Goal: Information Seeking & Learning: Learn about a topic

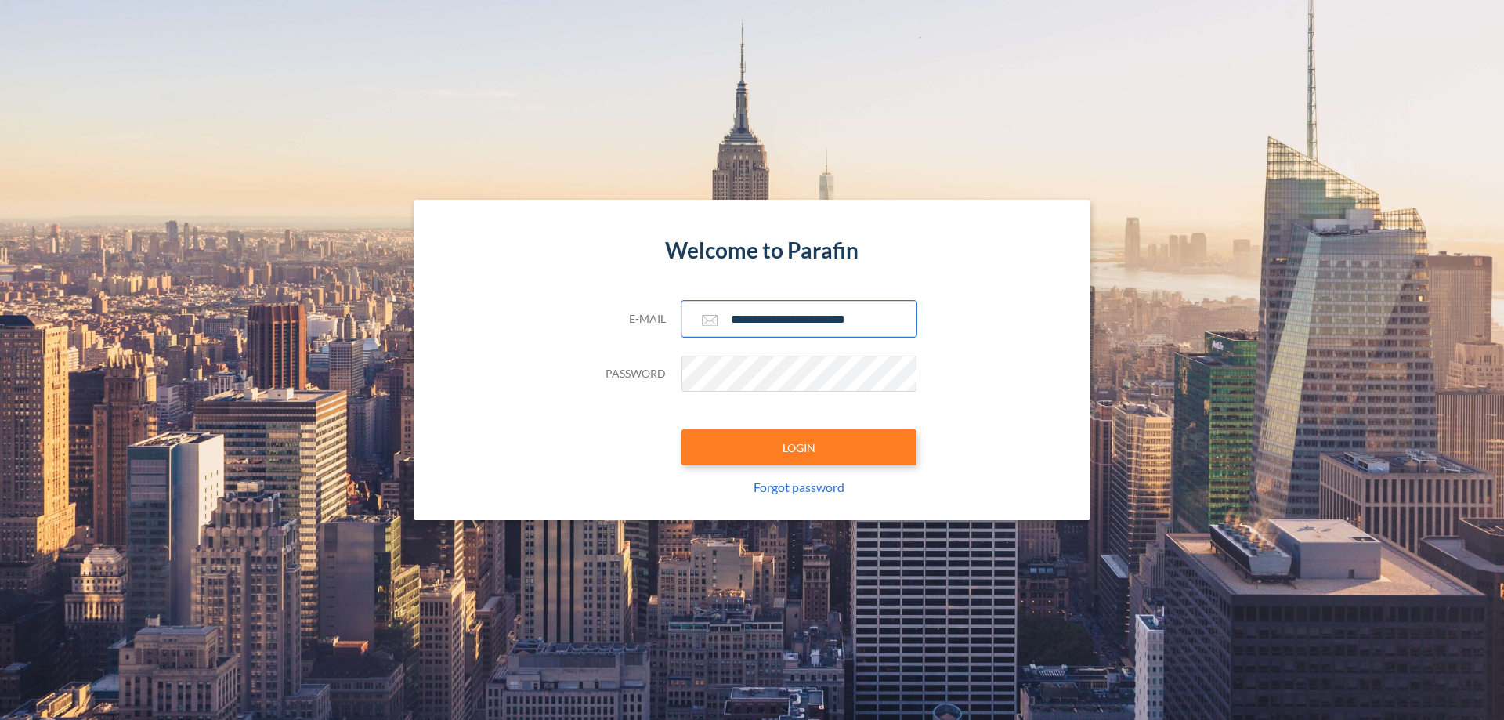
type input "**********"
click at [799, 447] on button "LOGIN" at bounding box center [799, 447] width 235 height 36
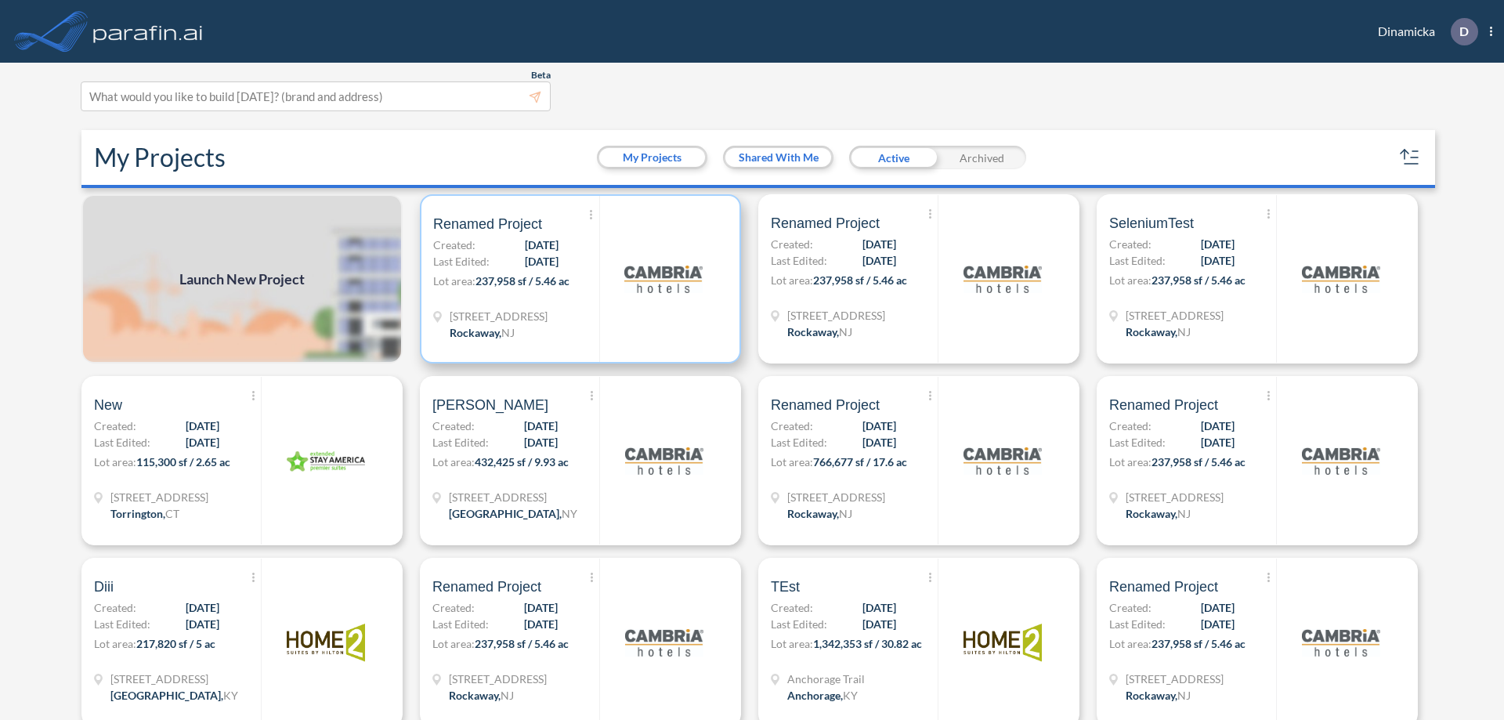
scroll to position [4, 0]
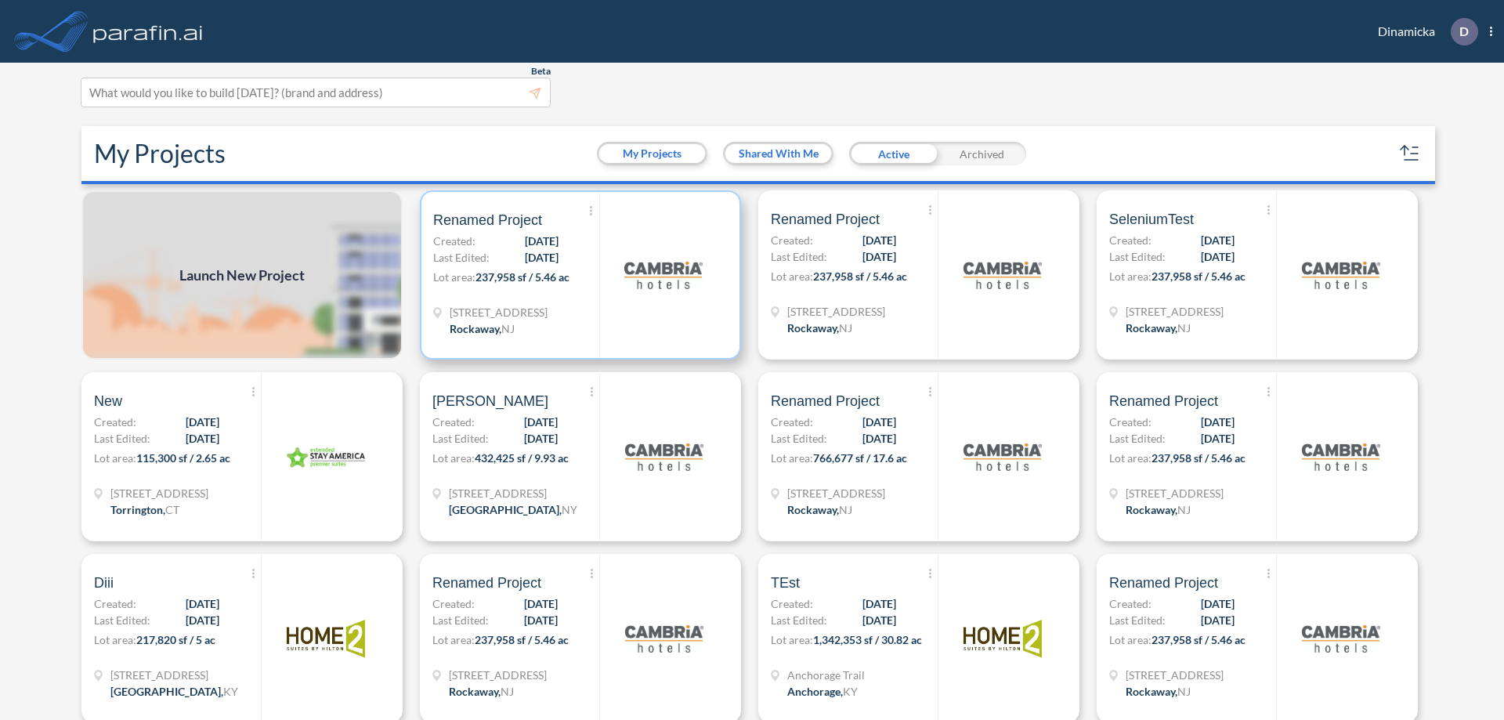
click at [577, 275] on p "Lot area: 237,958 sf / 5.46 ac" at bounding box center [516, 280] width 166 height 23
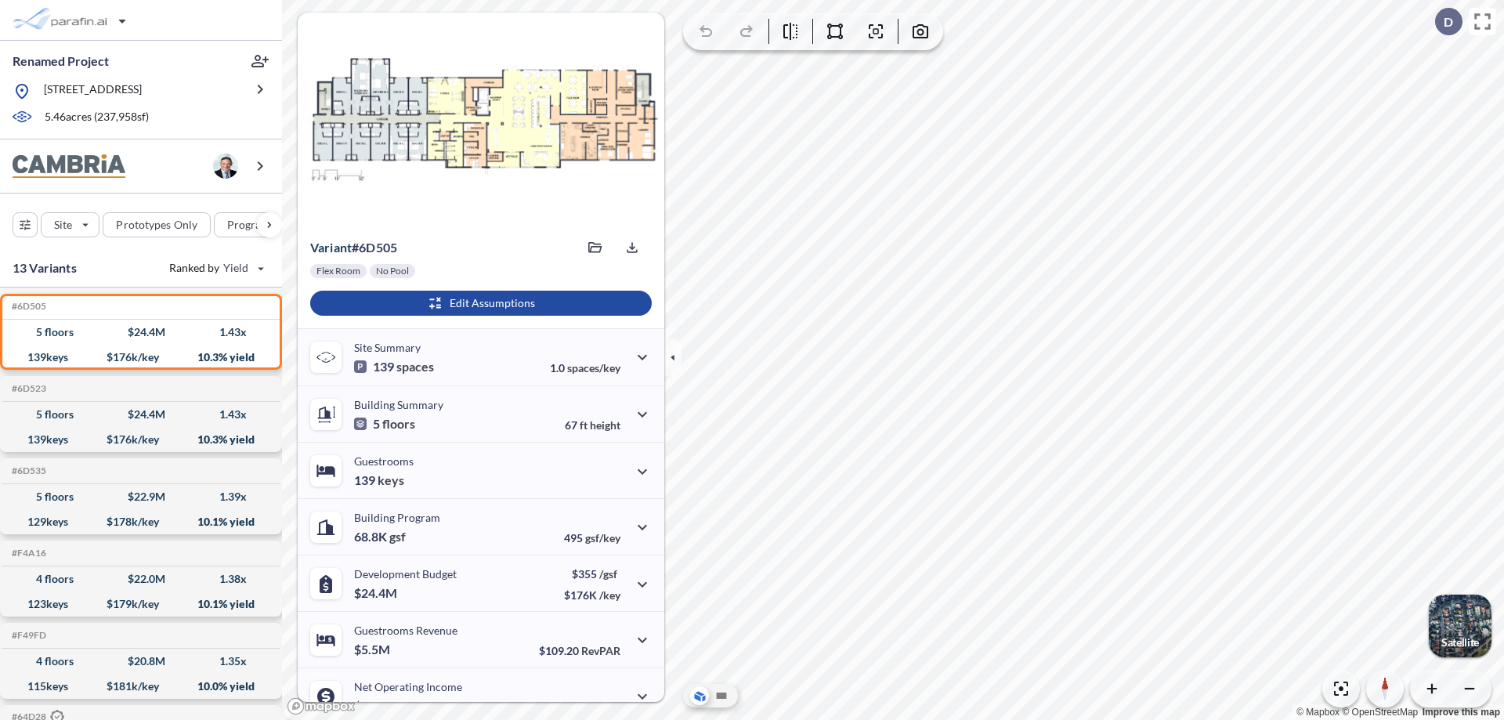
scroll to position [79, 0]
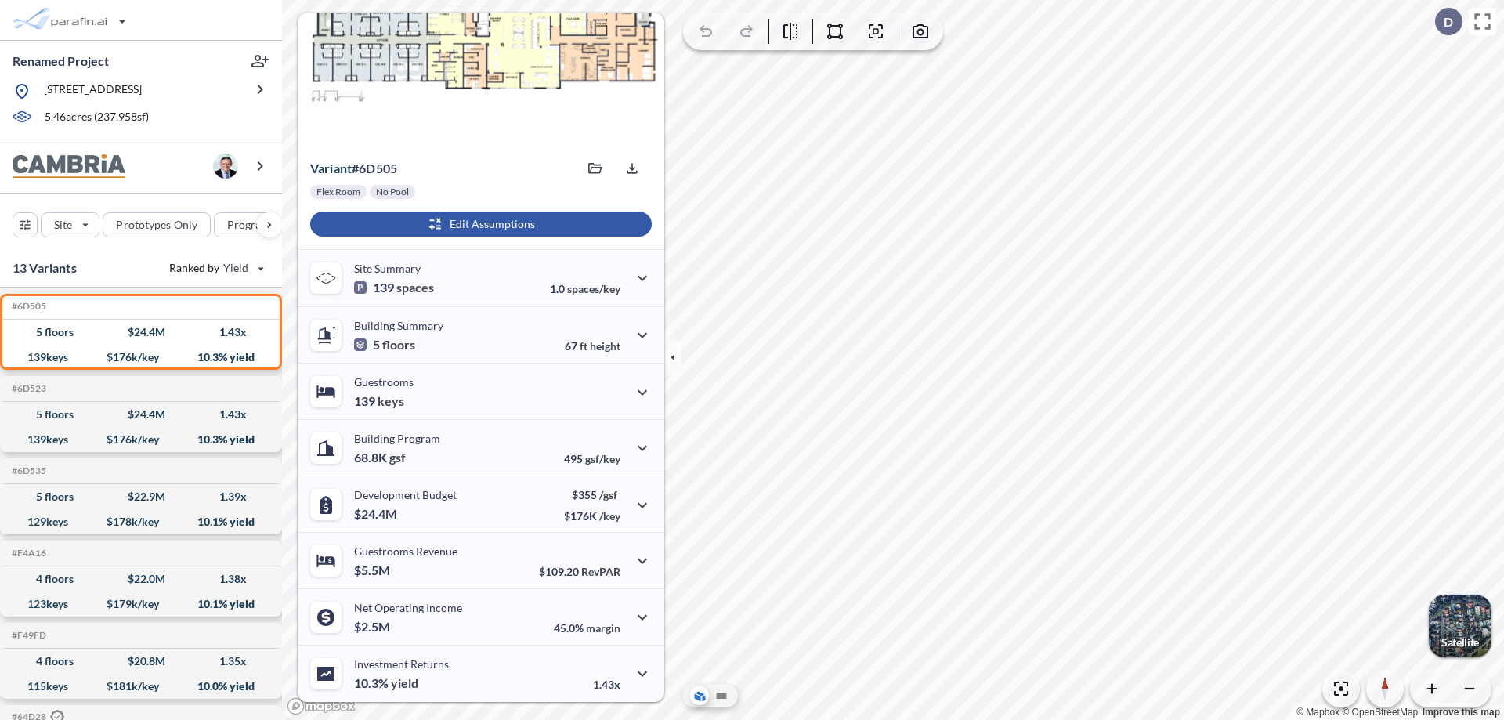
click at [479, 224] on div "button" at bounding box center [481, 224] width 342 height 25
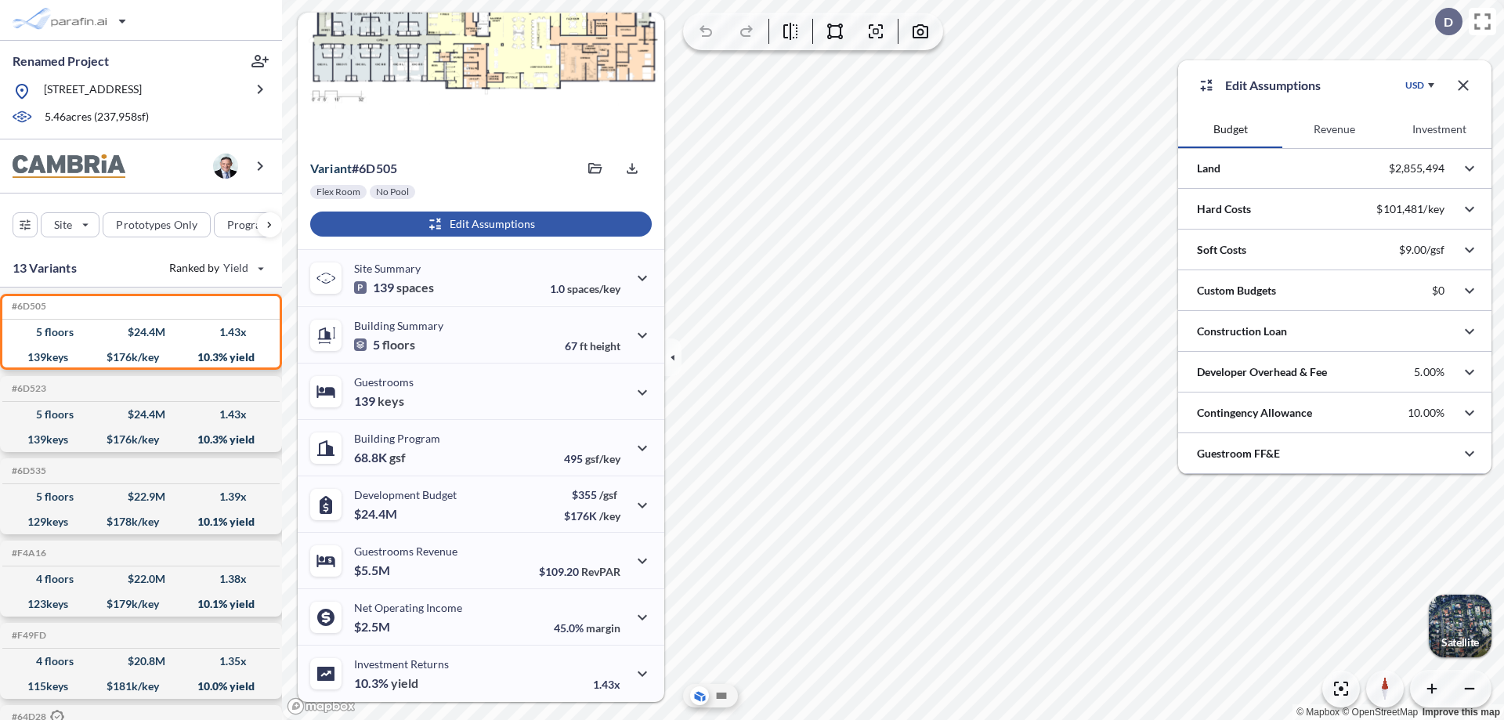
click at [1334, 129] on button "Revenue" at bounding box center [1335, 129] width 104 height 38
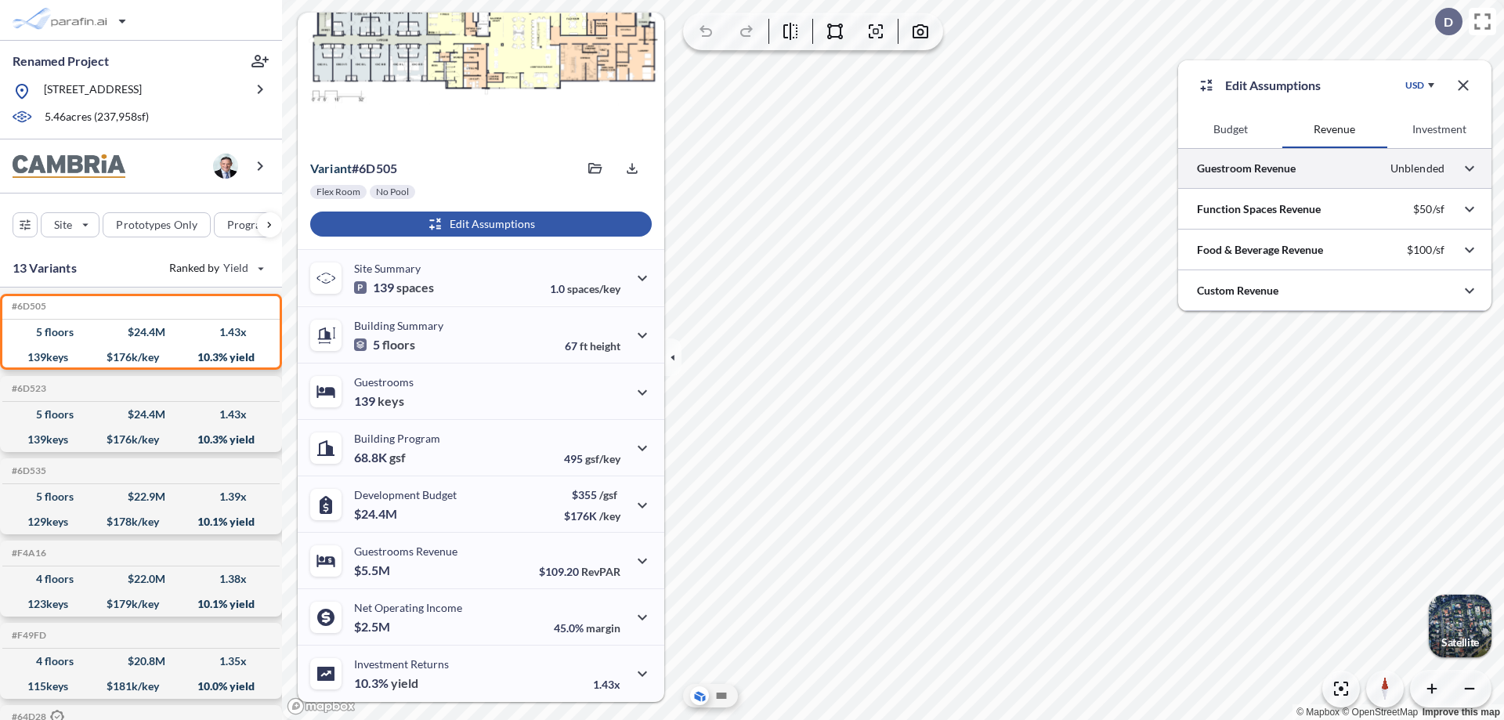
click at [1335, 168] on div at bounding box center [1334, 168] width 313 height 40
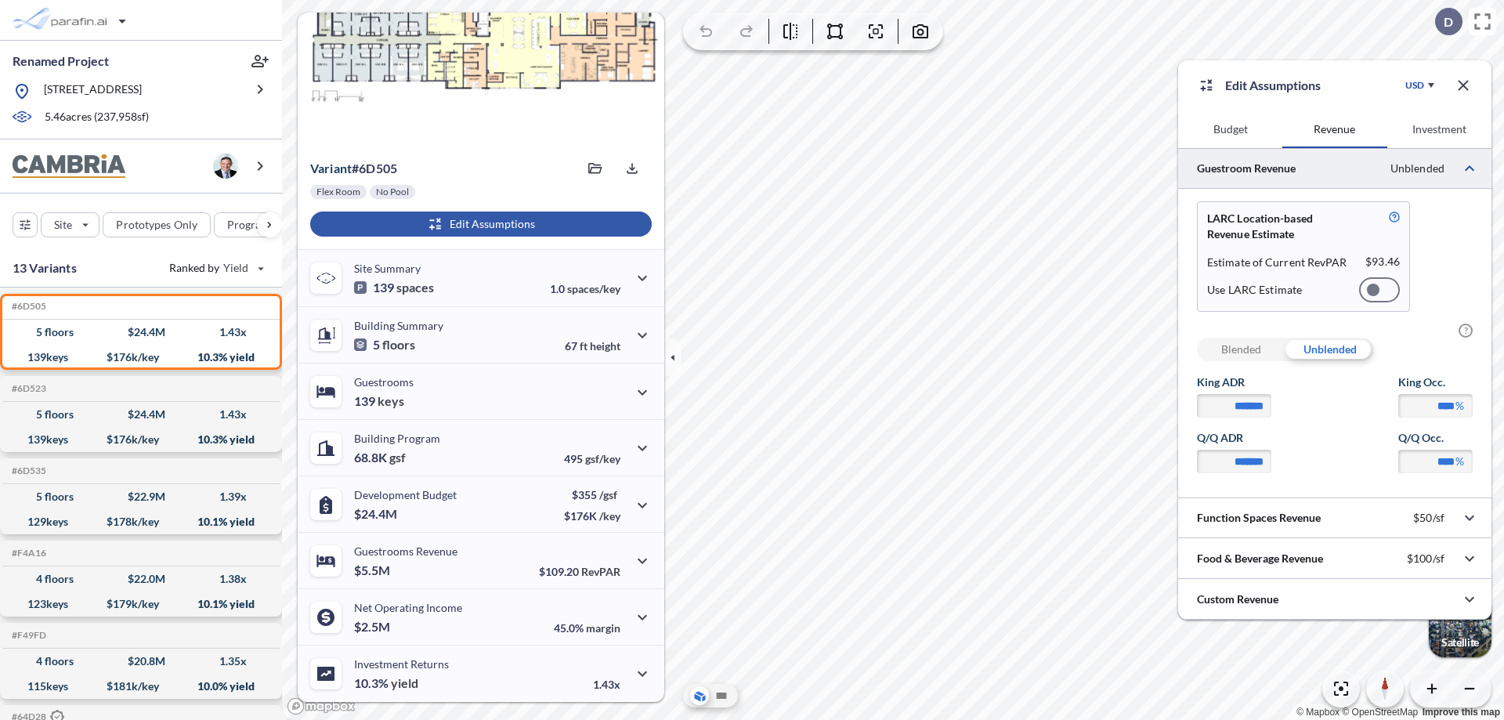
click at [1380, 290] on div at bounding box center [1380, 289] width 41 height 25
